Goal: Book appointment/travel/reservation

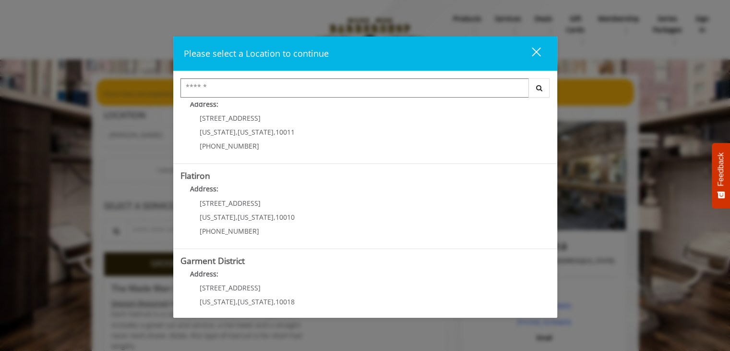
scroll to position [194, 0]
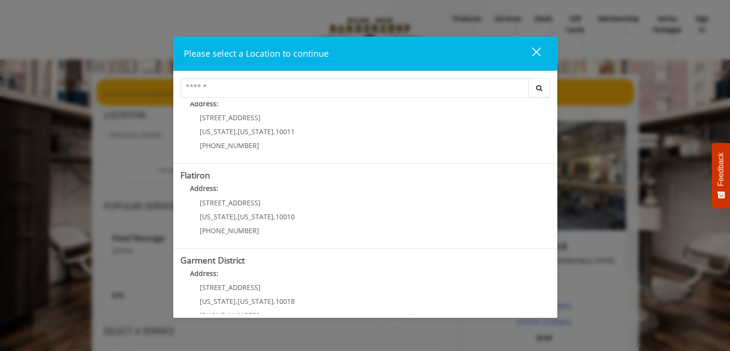
click at [298, 223] on "Flatiron Address: [STREET_ADDRESS][US_STATE][US_STATE] (917) 475-1765" at bounding box center [366, 205] width 370 height 70
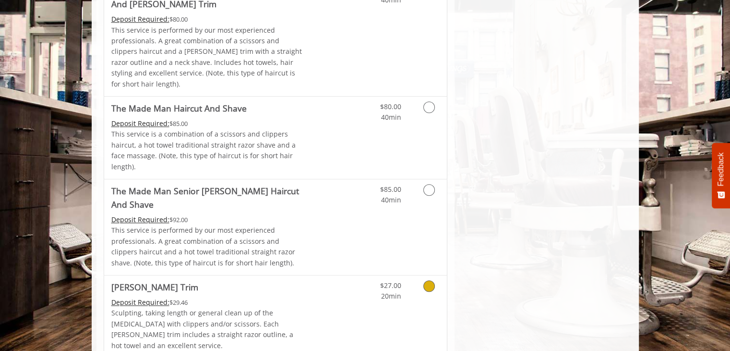
scroll to position [960, 0]
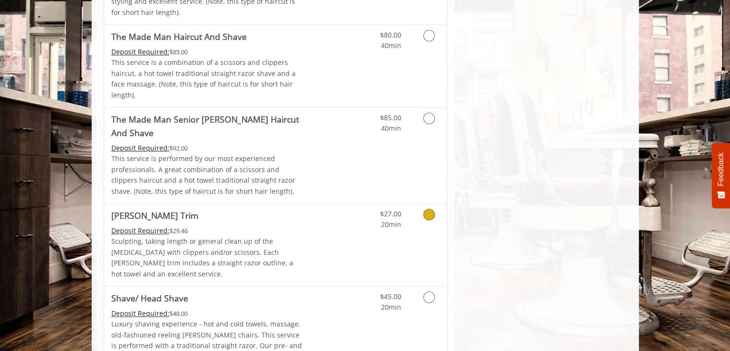
click at [431, 208] on icon "Grooming services" at bounding box center [430, 214] width 12 height 12
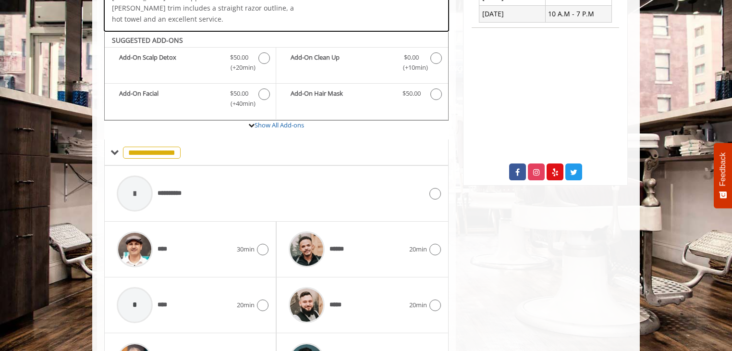
scroll to position [316, 0]
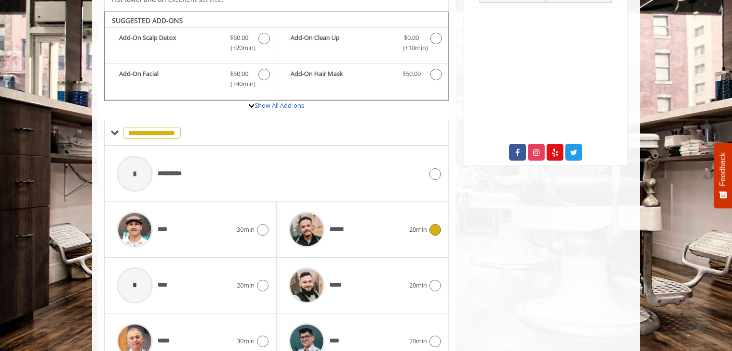
click at [436, 224] on icon at bounding box center [435, 230] width 12 height 12
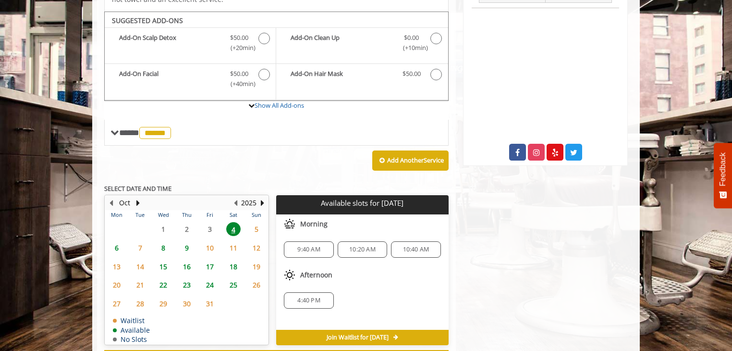
scroll to position [316, 0]
